Goal: Information Seeking & Learning: Learn about a topic

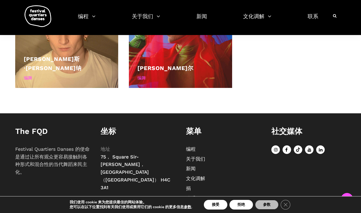
scroll to position [330, 0]
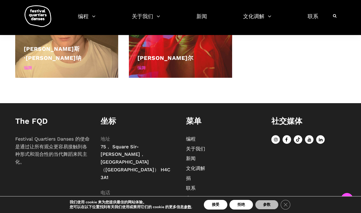
click at [219, 204] on button "接受" at bounding box center [215, 205] width 23 height 10
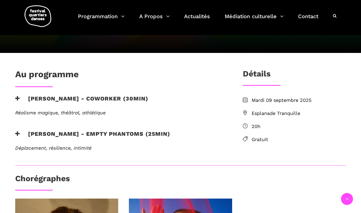
scroll to position [80, 0]
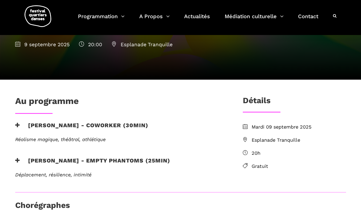
click at [71, 124] on h3 "[PERSON_NAME] - coworker (30min)" at bounding box center [81, 128] width 133 height 13
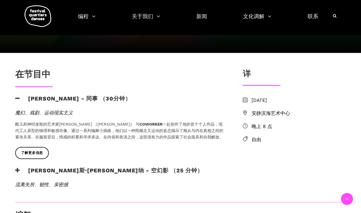
scroll to position [160, 0]
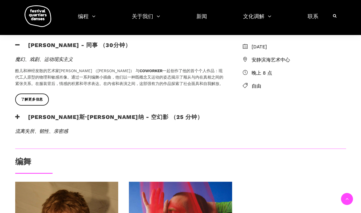
click at [62, 113] on font "莱纳斯·詹斯纳 - 空幻影 （25 分钟）" at bounding box center [115, 116] width 175 height 7
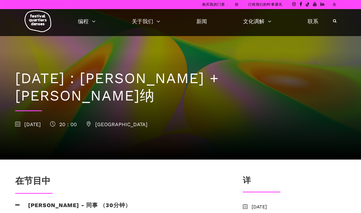
scroll to position [80, 0]
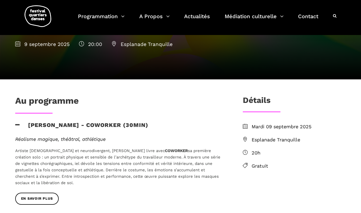
click at [288, 139] on span "Esplanade Tranquille" at bounding box center [299, 140] width 95 height 8
click at [245, 139] on icon at bounding box center [245, 139] width 5 height 5
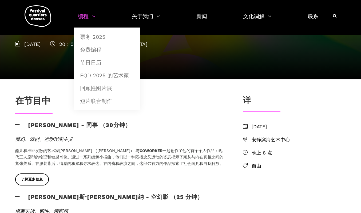
click at [85, 17] on link "编程" at bounding box center [87, 20] width 18 height 16
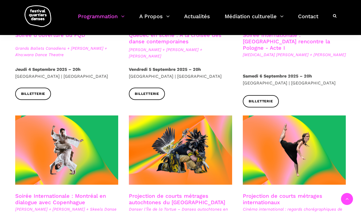
scroll to position [267, 0]
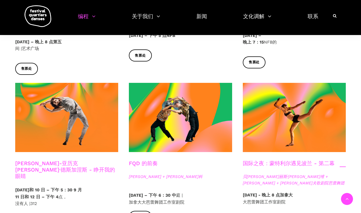
scroll to position [427, 0]
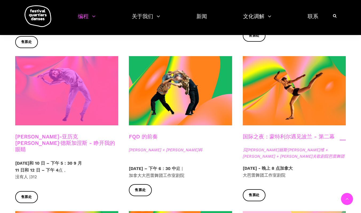
click at [57, 91] on span at bounding box center [66, 90] width 103 height 69
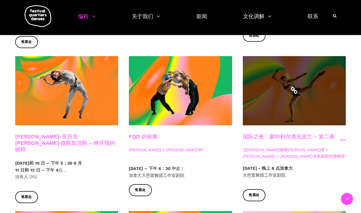
click at [302, 93] on span at bounding box center [294, 90] width 103 height 69
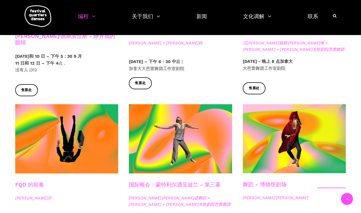
scroll to position [561, 0]
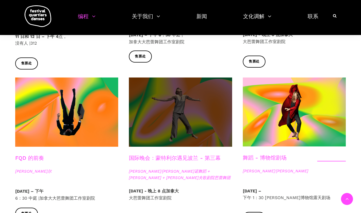
click at [174, 110] on span at bounding box center [180, 111] width 103 height 69
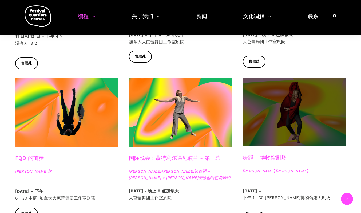
click at [275, 91] on span at bounding box center [294, 111] width 103 height 69
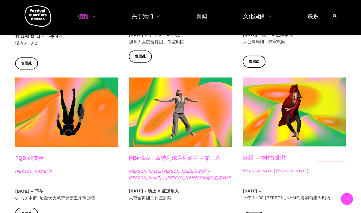
scroll to position [587, 0]
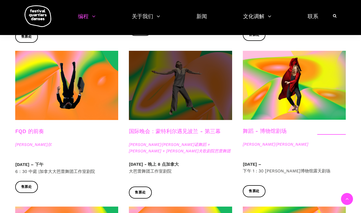
click at [164, 76] on span at bounding box center [180, 85] width 103 height 69
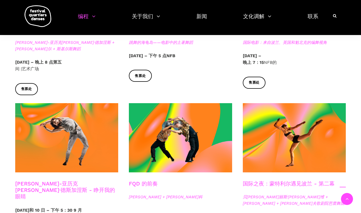
scroll to position [427, 0]
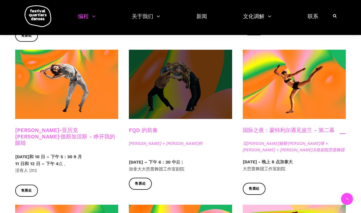
click at [187, 73] on span at bounding box center [180, 84] width 103 height 69
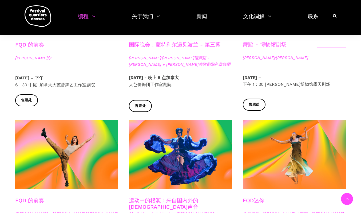
scroll to position [721, 0]
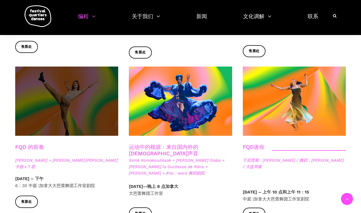
click at [67, 111] on span at bounding box center [66, 100] width 103 height 69
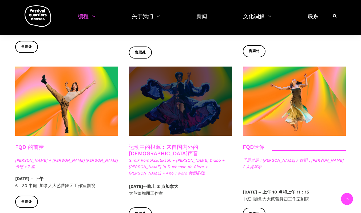
click at [182, 99] on span at bounding box center [180, 100] width 103 height 69
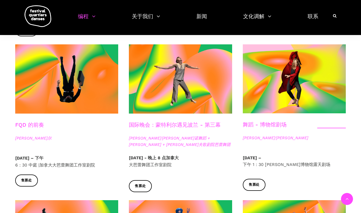
scroll to position [561, 0]
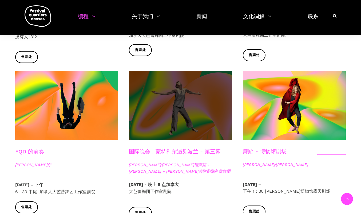
click at [179, 105] on span at bounding box center [180, 105] width 103 height 69
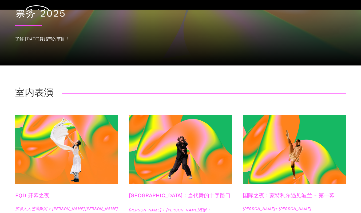
scroll to position [0, 0]
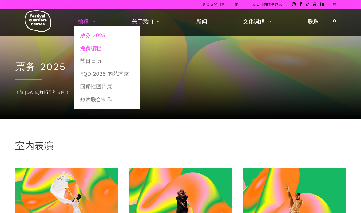
click at [90, 48] on link "免费编程" at bounding box center [107, 48] width 60 height 12
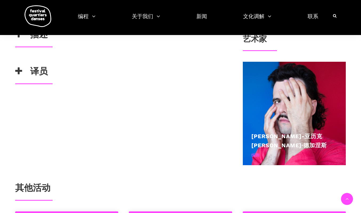
scroll to position [187, 0]
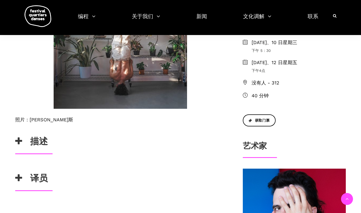
click at [35, 136] on font "描述" at bounding box center [39, 141] width 18 height 10
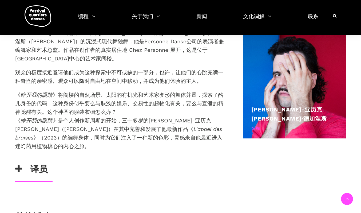
scroll to position [347, 0]
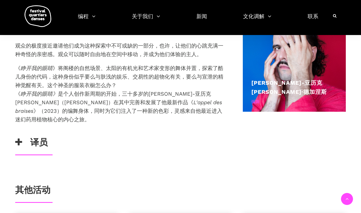
click at [29, 137] on h3 "译员" at bounding box center [31, 143] width 33 height 13
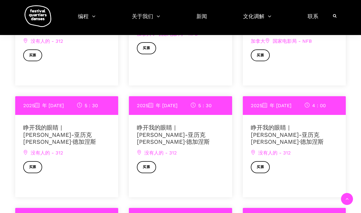
scroll to position [561, 0]
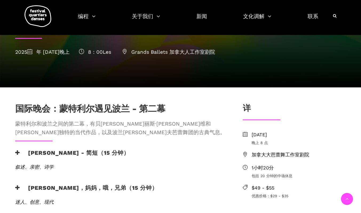
scroll to position [133, 0]
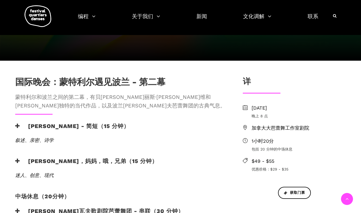
click at [48, 123] on font "[PERSON_NAME] - 简短（15 分钟）" at bounding box center [78, 126] width 101 height 7
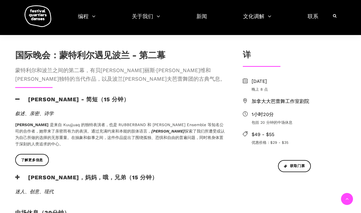
scroll to position [187, 0]
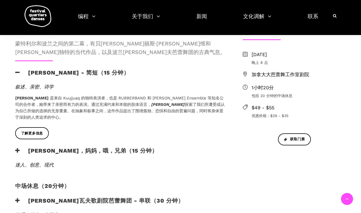
click at [71, 147] on font "[PERSON_NAME]，妈妈，哦，兄弟（15 分钟）" at bounding box center [93, 150] width 130 height 7
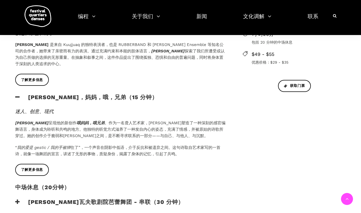
scroll to position [267, 0]
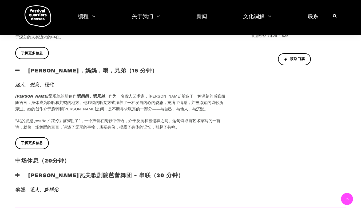
click at [86, 172] on font "[PERSON_NAME]瓦夫歌剧院芭蕾舞团 - 串联（30 分钟）" at bounding box center [106, 175] width 156 height 7
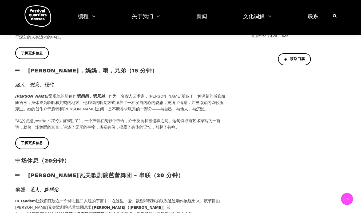
scroll to position [160, 0]
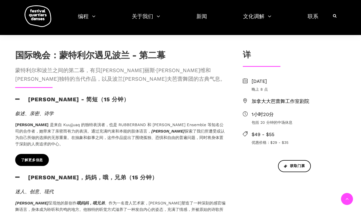
click at [38, 157] on span "了解更多信息" at bounding box center [32, 160] width 22 height 6
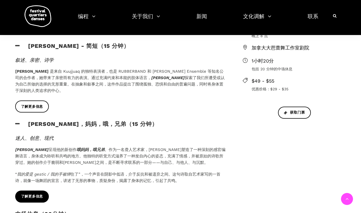
click at [30, 194] on span "了解更多信息" at bounding box center [32, 197] width 22 height 6
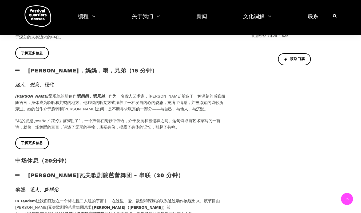
scroll to position [320, 0]
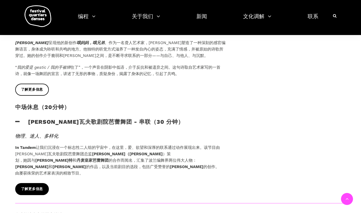
click at [38, 186] on span "了解更多信息" at bounding box center [32, 189] width 22 height 6
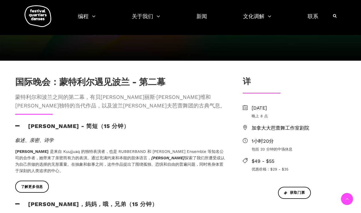
scroll to position [107, 0]
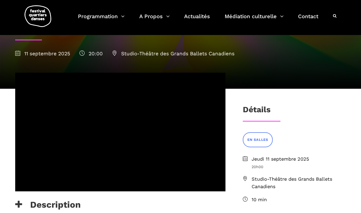
scroll to position [80, 0]
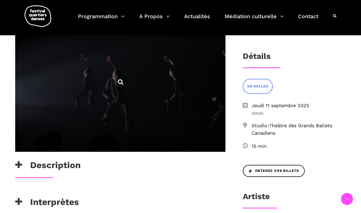
click at [121, 82] on icon at bounding box center [120, 81] width 7 height 7
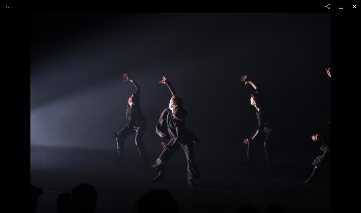
click at [353, 7] on button "Close gallery" at bounding box center [354, 6] width 13 height 13
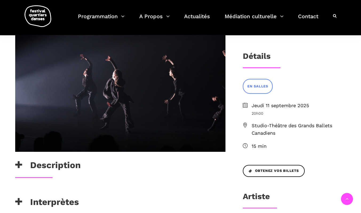
scroll to position [187, 0]
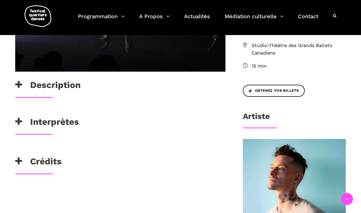
click at [54, 88] on h3 "Description" at bounding box center [47, 86] width 65 height 13
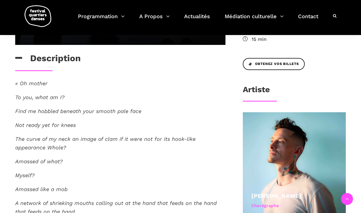
scroll to position [240, 0]
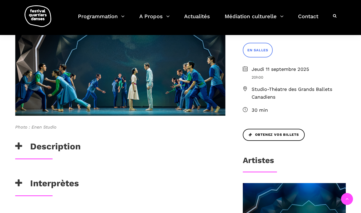
scroll to position [187, 0]
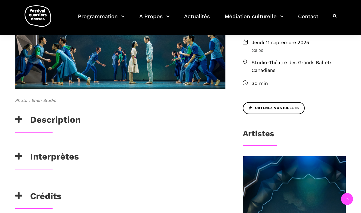
click at [74, 121] on h3 "Description" at bounding box center [47, 120] width 65 height 13
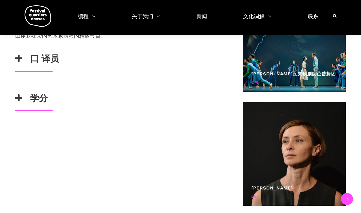
scroll to position [320, 0]
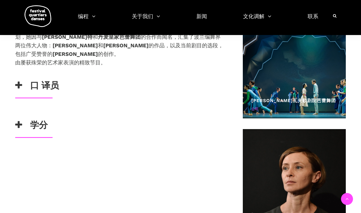
click at [38, 86] on font "口 译员" at bounding box center [44, 85] width 29 height 10
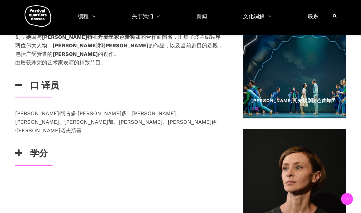
click at [37, 148] on font "学分" at bounding box center [39, 153] width 18 height 10
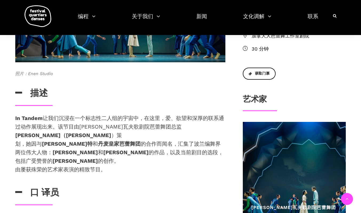
scroll to position [107, 0]
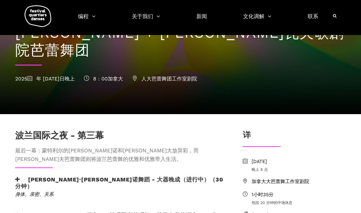
scroll to position [107, 0]
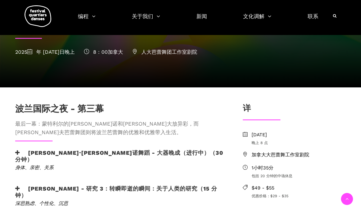
click at [64, 149] on font "海伦·西蒙诺舞蹈 - 大器晚成（进行中）（30 分钟）" at bounding box center [119, 155] width 208 height 13
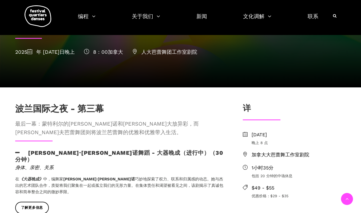
scroll to position [133, 0]
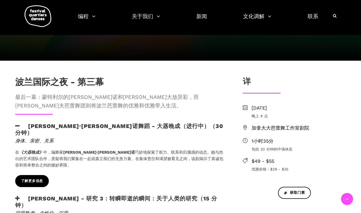
click at [27, 178] on span "了解更多信息" at bounding box center [32, 181] width 22 height 6
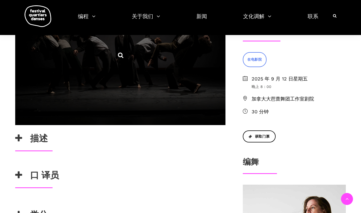
scroll to position [80, 0]
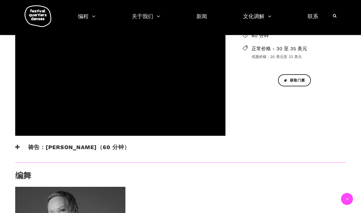
scroll to position [160, 0]
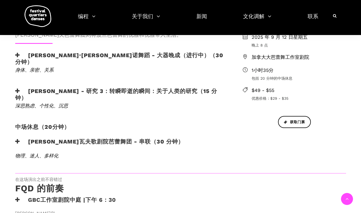
scroll to position [160, 0]
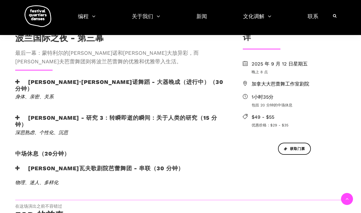
click at [69, 118] on font "简·马平 - 研究 3：转瞬即逝的瞬间：关于人类的研究（15 分钟）" at bounding box center [116, 120] width 202 height 13
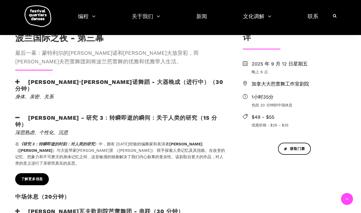
click at [23, 176] on span "了解更多信息" at bounding box center [32, 179] width 22 height 6
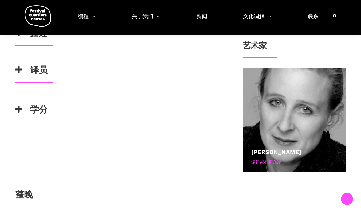
scroll to position [214, 0]
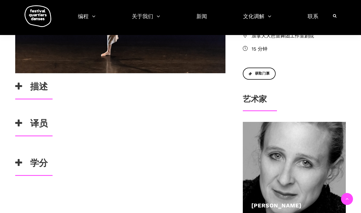
click at [42, 86] on font "描述" at bounding box center [39, 86] width 18 height 10
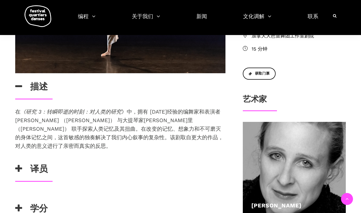
click at [37, 163] on font "译员" at bounding box center [39, 168] width 18 height 10
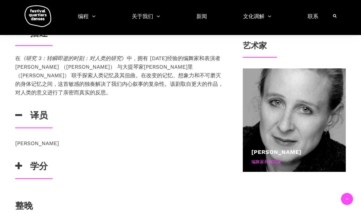
scroll to position [294, 0]
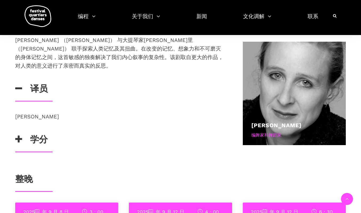
click at [37, 135] on font "学分" at bounding box center [39, 139] width 18 height 10
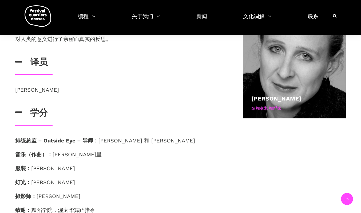
scroll to position [187, 0]
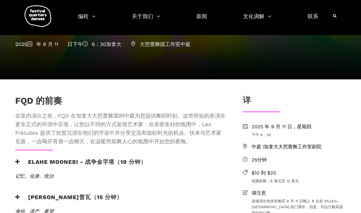
scroll to position [107, 0]
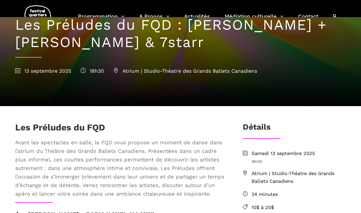
scroll to position [107, 0]
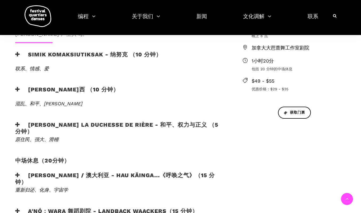
scroll to position [187, 0]
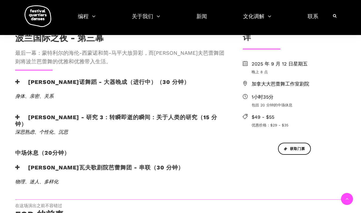
scroll to position [133, 0]
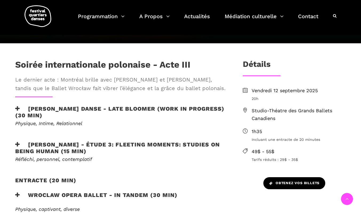
click at [283, 184] on font "Obtenez vos billets" at bounding box center [298, 183] width 44 height 4
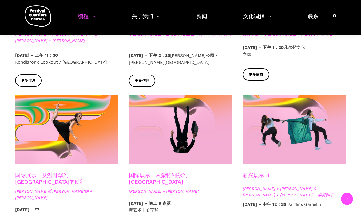
scroll to position [427, 0]
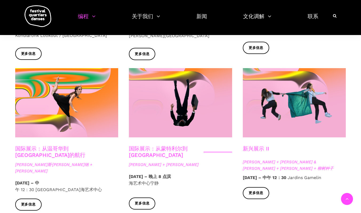
click at [227, 173] on p "[DATE] – 晚上 8 点[GEOGRAPHIC_DATA]宁静" at bounding box center [180, 180] width 103 height 14
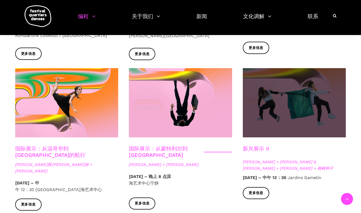
click at [267, 103] on span at bounding box center [294, 102] width 103 height 69
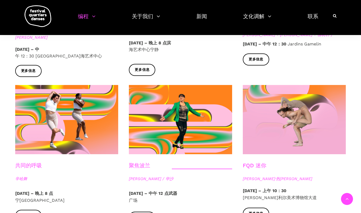
scroll to position [587, 0]
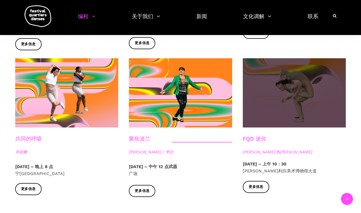
click at [304, 83] on span at bounding box center [294, 92] width 103 height 69
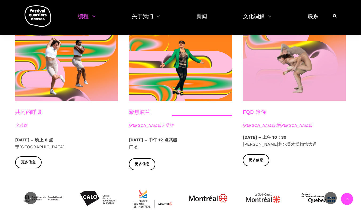
scroll to position [561, 0]
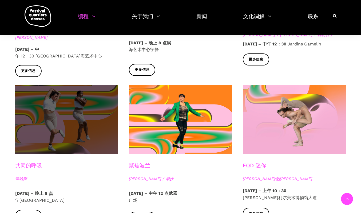
click at [82, 100] on span at bounding box center [66, 119] width 103 height 69
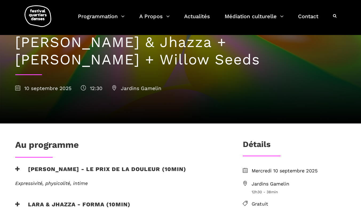
scroll to position [107, 0]
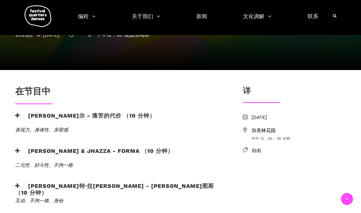
click at [55, 112] on font "[PERSON_NAME]尔 - 痛苦的代价 （10 分钟）" at bounding box center [91, 115] width 127 height 7
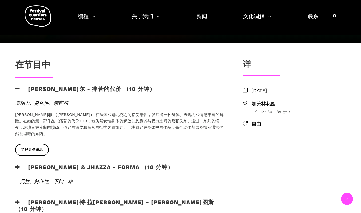
scroll to position [160, 0]
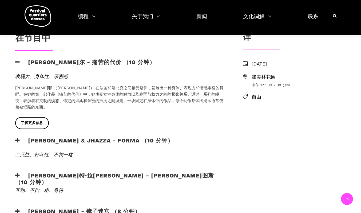
click at [85, 137] on font "[PERSON_NAME] & Jhazza - forma （10 分钟）" at bounding box center [100, 140] width 145 height 7
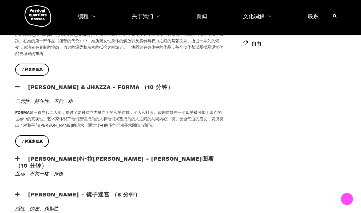
scroll to position [240, 0]
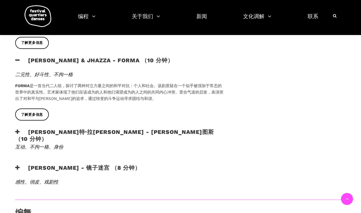
click at [89, 128] on font "[PERSON_NAME]特·拉[PERSON_NAME] - [PERSON_NAME]图斯 （10 分钟）" at bounding box center [114, 134] width 199 height 13
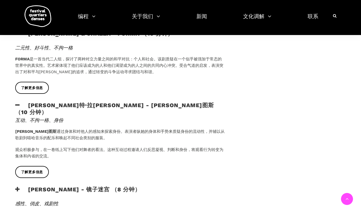
scroll to position [294, 0]
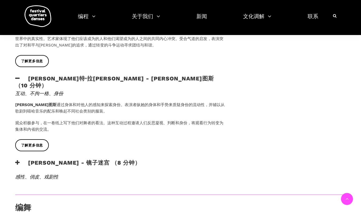
click at [78, 159] on font "[PERSON_NAME] - 镜子迷宫 （8 分钟）" at bounding box center [84, 162] width 113 height 7
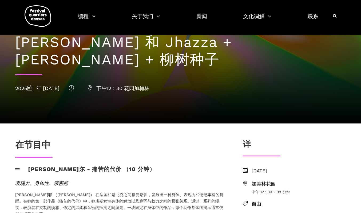
scroll to position [80, 0]
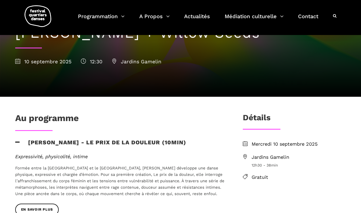
click at [17, 139] on icon at bounding box center [17, 142] width 5 height 6
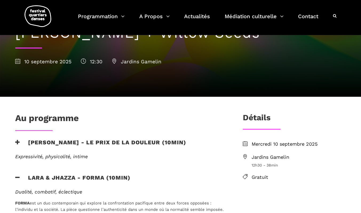
click at [18, 175] on icon at bounding box center [17, 178] width 5 height 6
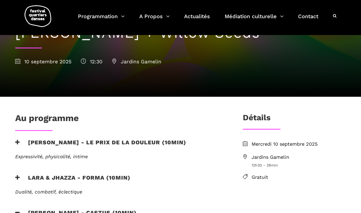
scroll to position [133, 0]
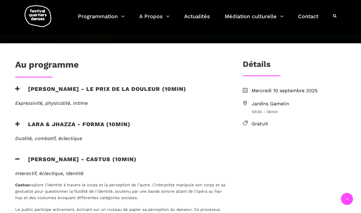
click at [18, 156] on icon at bounding box center [17, 159] width 5 height 6
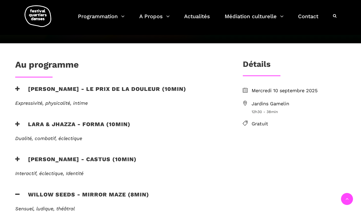
scroll to position [187, 0]
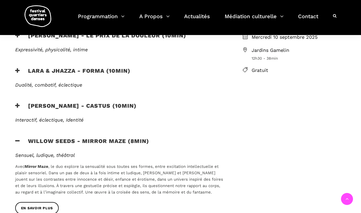
click at [18, 138] on icon at bounding box center [17, 141] width 5 height 6
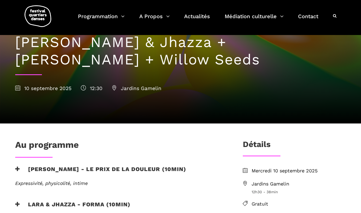
scroll to position [80, 0]
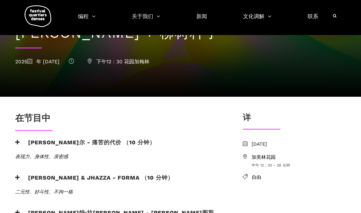
click at [19, 139] on icon at bounding box center [17, 142] width 5 height 6
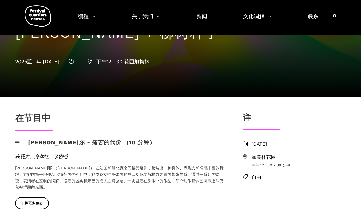
scroll to position [107, 0]
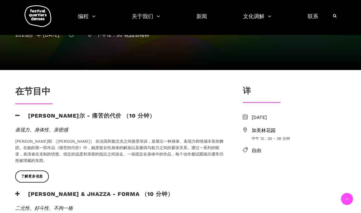
click at [19, 191] on icon at bounding box center [17, 194] width 5 height 6
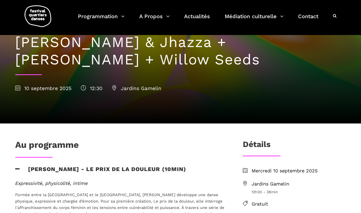
scroll to position [0, 0]
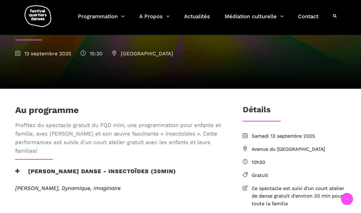
scroll to position [107, 0]
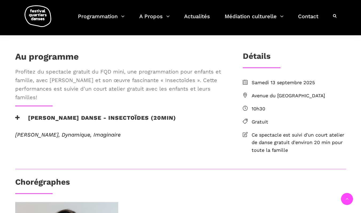
click at [34, 128] on h3 "Pauline Berndsen Danse - Insectoïdes (20min)" at bounding box center [95, 120] width 161 height 13
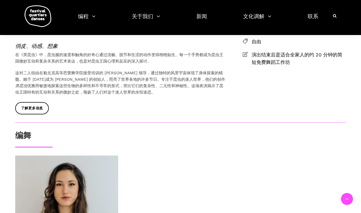
scroll to position [133, 0]
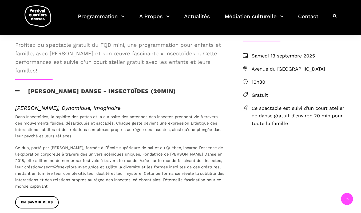
click at [220, 103] on div "Au programme Profitez du spectacle gratuit du FQD mini, une programmation pour …" at bounding box center [120, 120] width 221 height 191
click at [259, 73] on span "Avenue du Musée des Beaux Arts de Montréal" at bounding box center [299, 69] width 95 height 8
click at [262, 176] on div "Au programme Profitez du spectacle gratuit du FQD mini, une programmation pour …" at bounding box center [181, 197] width 352 height 345
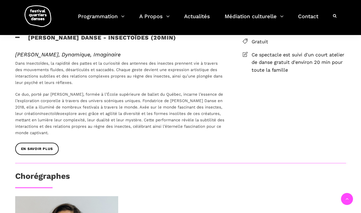
scroll to position [53, 0]
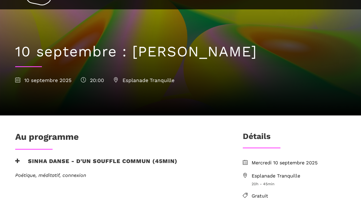
scroll to position [53, 0]
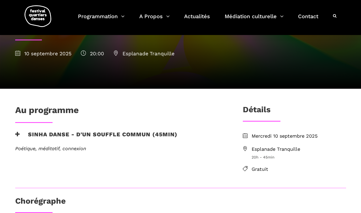
click at [36, 131] on h3 "Sinha Danse - D'un souffle commun (45min)" at bounding box center [96, 137] width 162 height 13
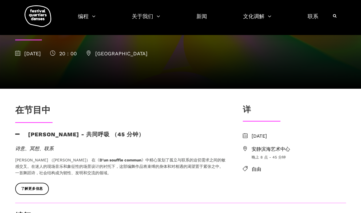
scroll to position [80, 0]
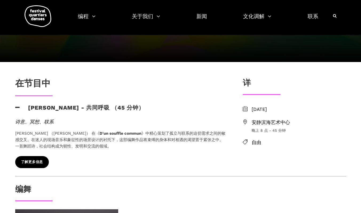
click at [43, 160] on span "了解更多信息" at bounding box center [32, 162] width 22 height 6
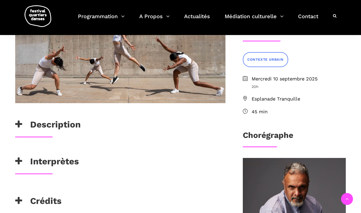
scroll to position [160, 0]
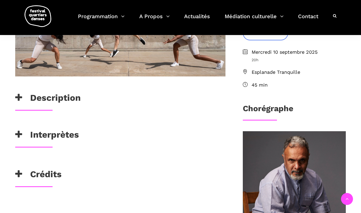
click at [66, 99] on h3 "Description" at bounding box center [47, 98] width 65 height 13
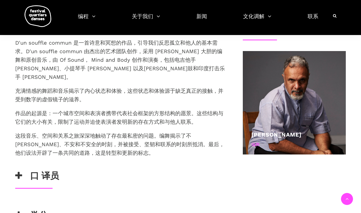
scroll to position [294, 0]
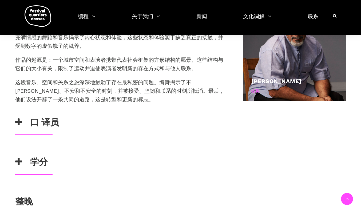
click at [46, 117] on font "口 译员" at bounding box center [44, 122] width 29 height 10
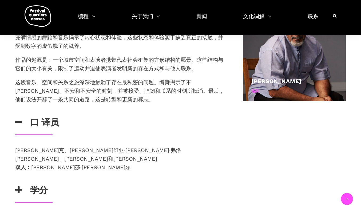
scroll to position [320, 0]
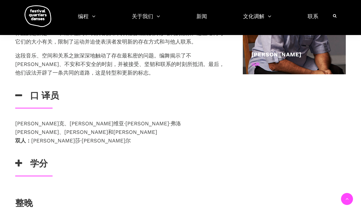
click at [36, 158] on font "学分" at bounding box center [39, 163] width 18 height 10
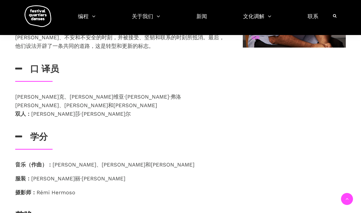
scroll to position [374, 0]
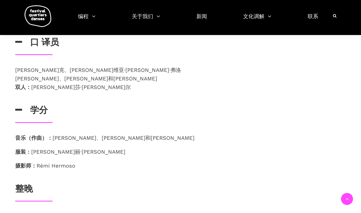
click at [27, 183] on font "整晚" at bounding box center [24, 188] width 18 height 10
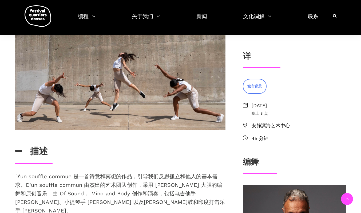
scroll to position [80, 0]
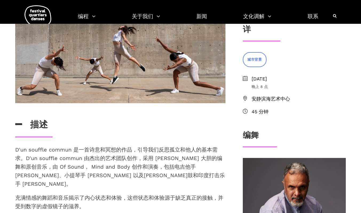
scroll to position [0, 0]
